Goal: Check status: Check status

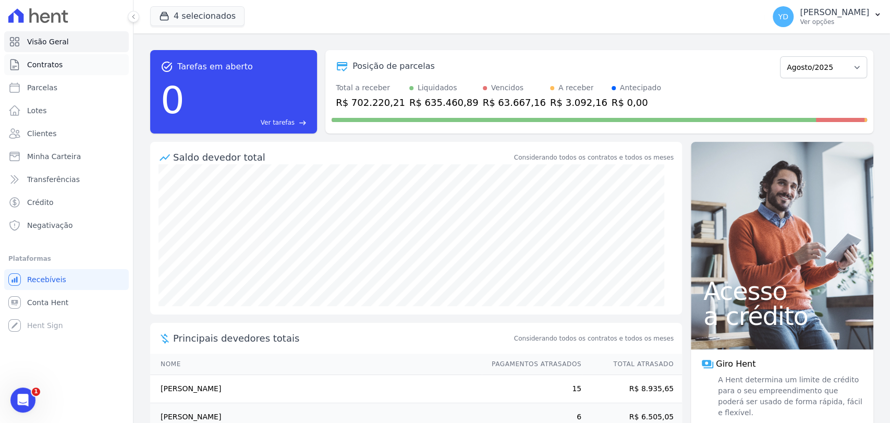
click at [42, 60] on span "Contratos" at bounding box center [44, 64] width 35 height 10
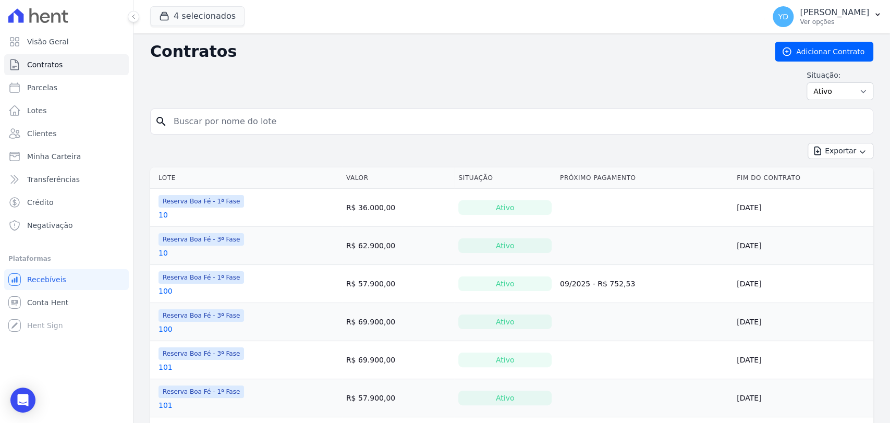
click at [322, 117] on input "search" at bounding box center [517, 121] width 701 height 21
type input "b5"
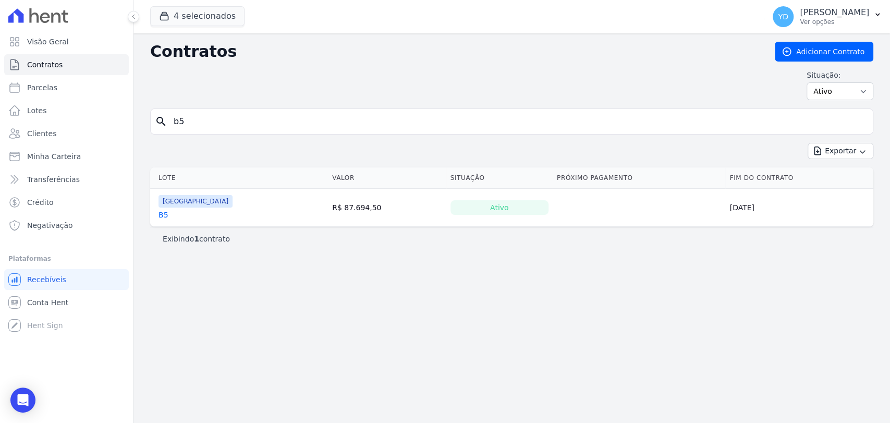
click at [164, 218] on link "B5" at bounding box center [163, 215] width 10 height 10
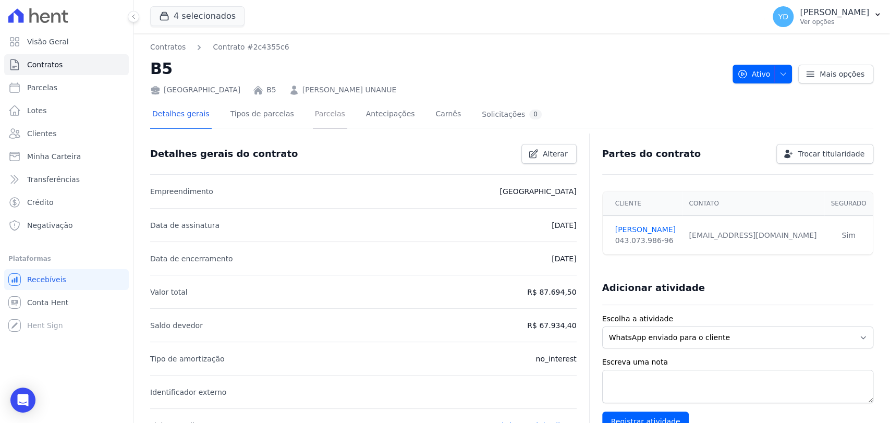
click at [325, 112] on link "Parcelas" at bounding box center [330, 115] width 34 height 28
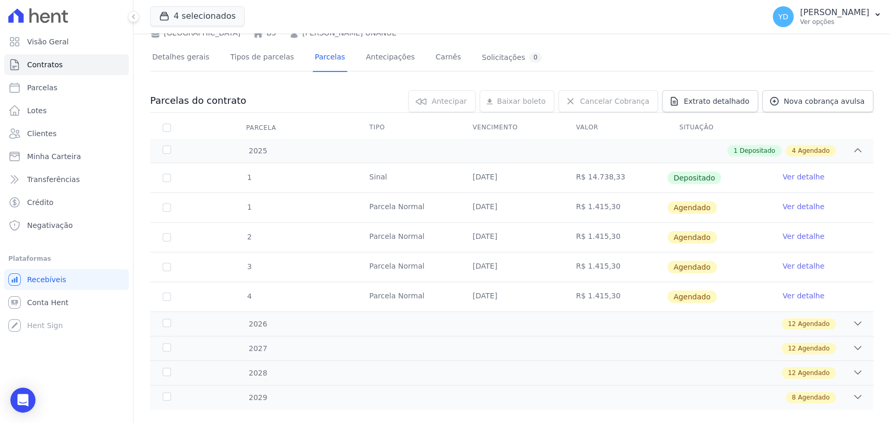
scroll to position [58, 0]
drag, startPoint x: 606, startPoint y: 175, endPoint x: 560, endPoint y: 168, distance: 46.4
click at [563, 168] on td "R$ 14.738,33" at bounding box center [614, 176] width 103 height 29
click at [564, 168] on td "R$ 14.738,33" at bounding box center [614, 176] width 103 height 29
drag, startPoint x: 579, startPoint y: 177, endPoint x: 626, endPoint y: 173, distance: 47.6
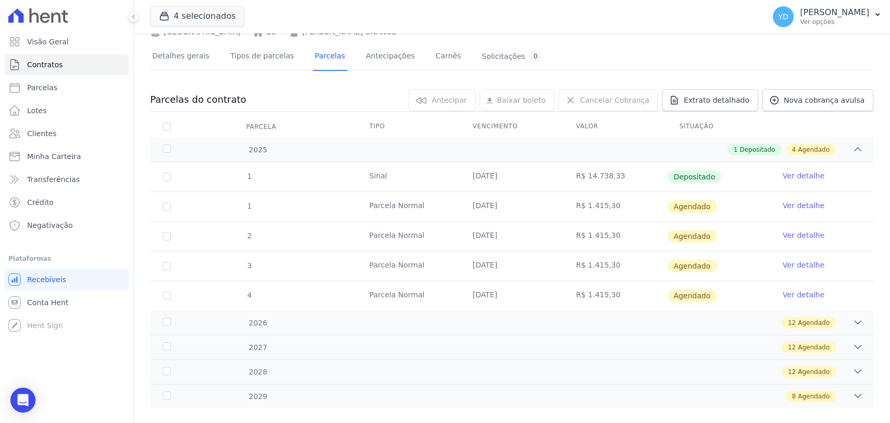
click at [626, 173] on td "R$ 14.738,33" at bounding box center [614, 176] width 103 height 29
click at [625, 173] on td "R$ 14.738,33" at bounding box center [614, 176] width 103 height 29
drag, startPoint x: 612, startPoint y: 175, endPoint x: 539, endPoint y: 175, distance: 73.0
click at [539, 175] on tr "1 [GEOGRAPHIC_DATA] [DATE] R$ 14.738,33 Depositado Ver detalhe" at bounding box center [511, 176] width 723 height 29
copy tr "R$ 14.738,33"
